Goal: Transaction & Acquisition: Purchase product/service

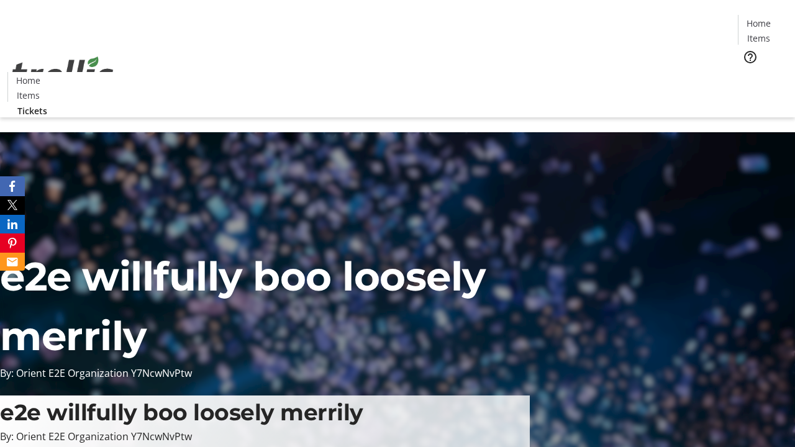
click at [748, 72] on span "Tickets" at bounding box center [763, 78] width 30 height 13
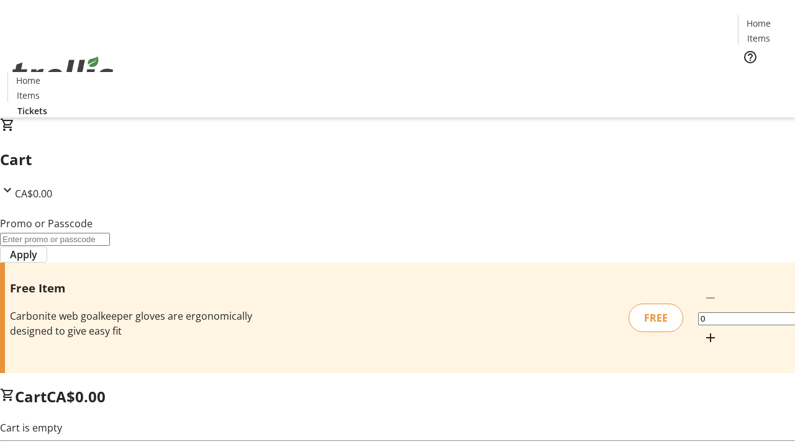
click at [703, 330] on mat-icon "Increment by one" at bounding box center [710, 337] width 15 height 15
type input "1"
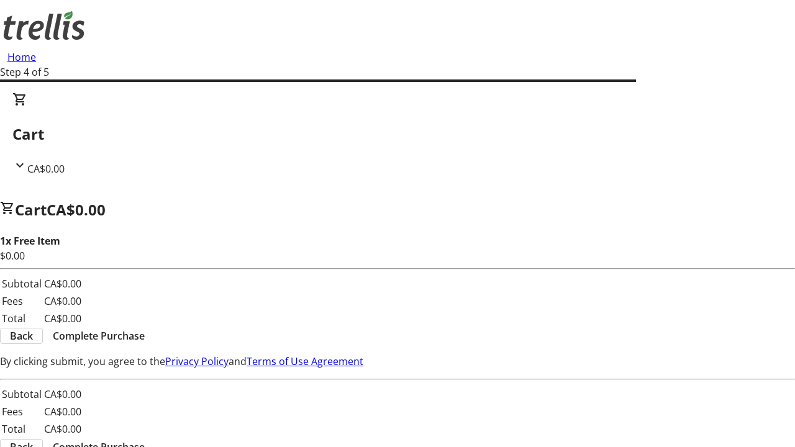
click at [145, 329] on span "Complete Purchase" at bounding box center [99, 336] width 92 height 15
